Goal: Book appointment/travel/reservation

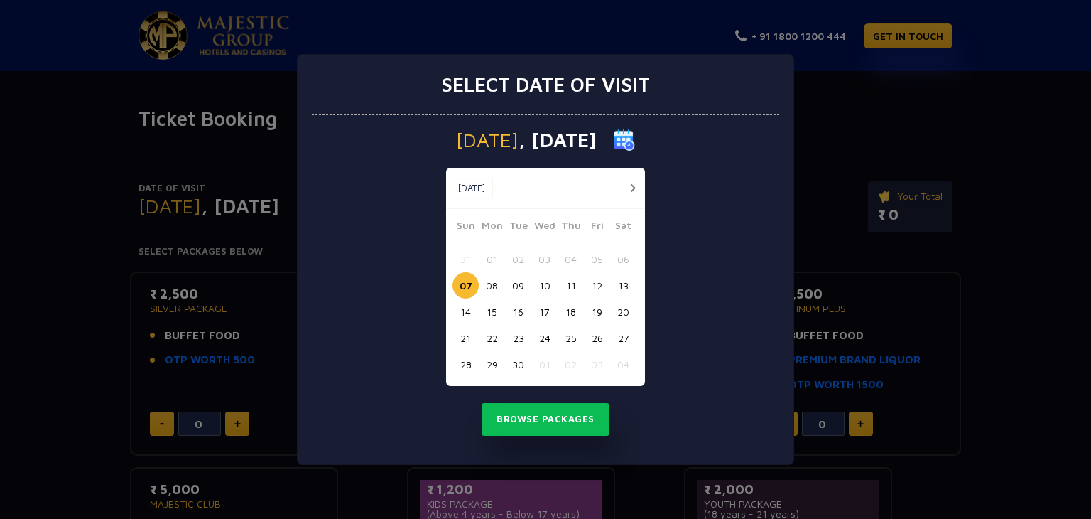
click at [549, 286] on button "10" at bounding box center [544, 285] width 26 height 26
click at [548, 416] on button "Browse Packages" at bounding box center [546, 419] width 128 height 33
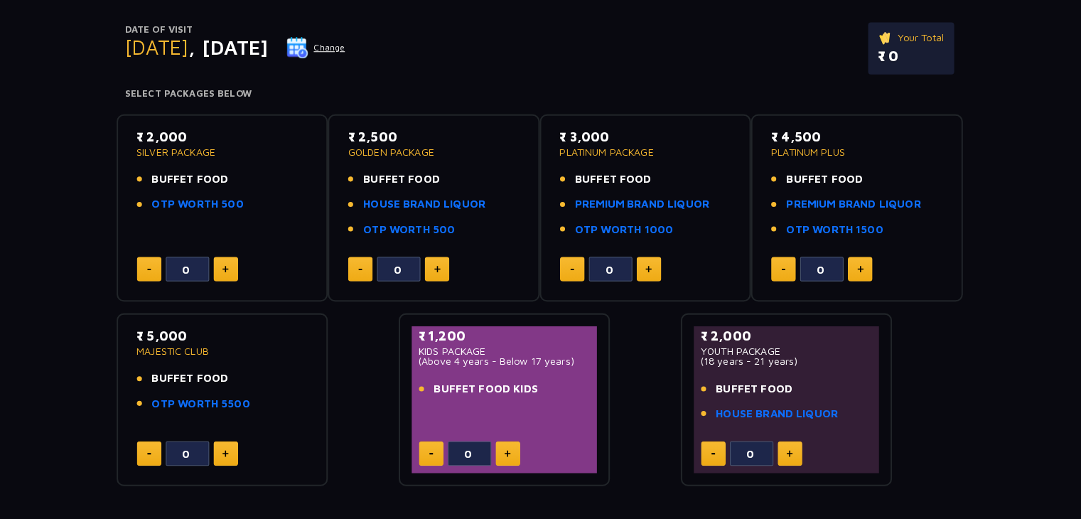
scroll to position [158, 0]
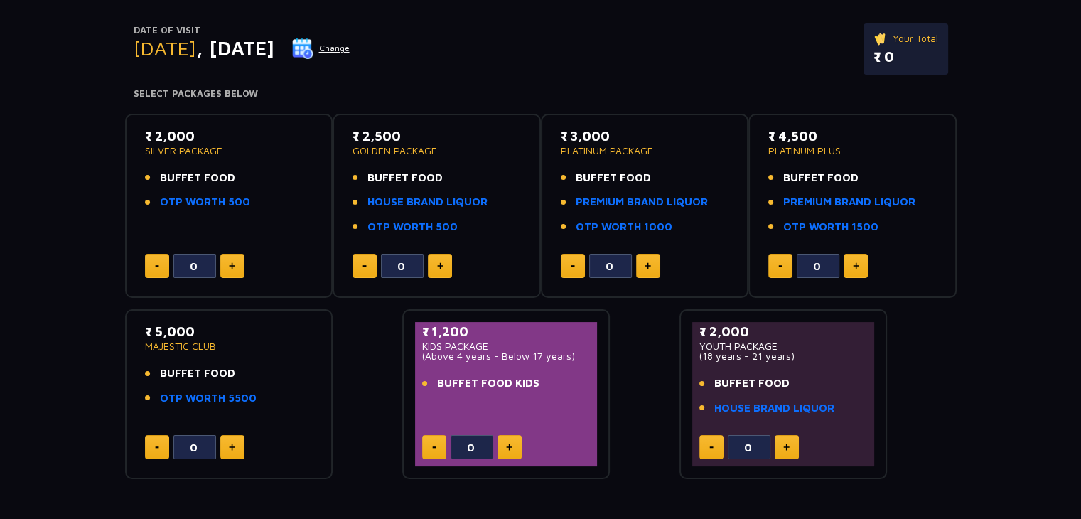
click at [646, 251] on div "₹ 3,000 PLATINUM PACKAGE BUFFET FOOD PREMIUM BRAND LIQUOR OTP WORTH 1000 0" at bounding box center [644, 205] width 183 height 159
click at [642, 265] on button at bounding box center [648, 266] width 24 height 24
type input "2"
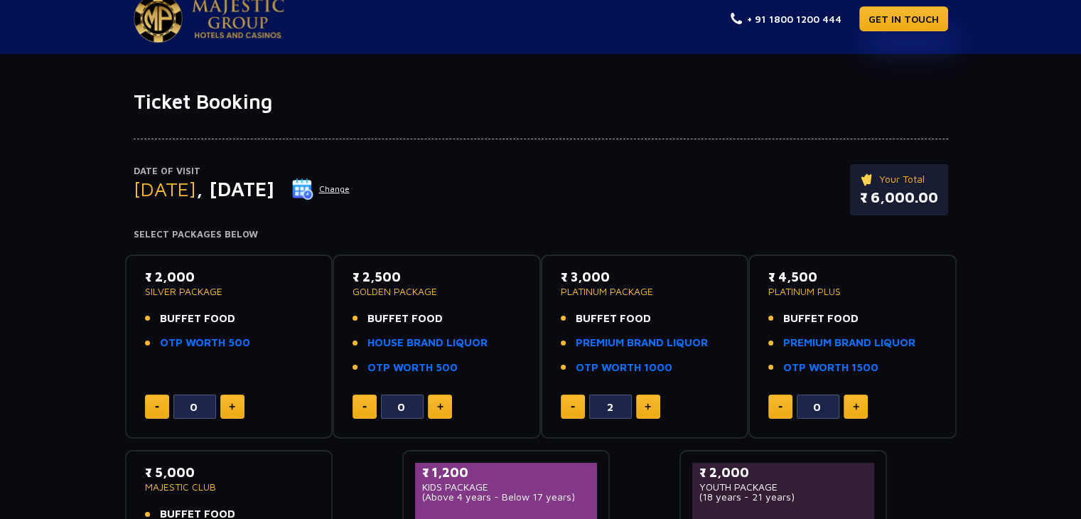
scroll to position [0, 0]
